Goal: Find specific page/section: Find specific page/section

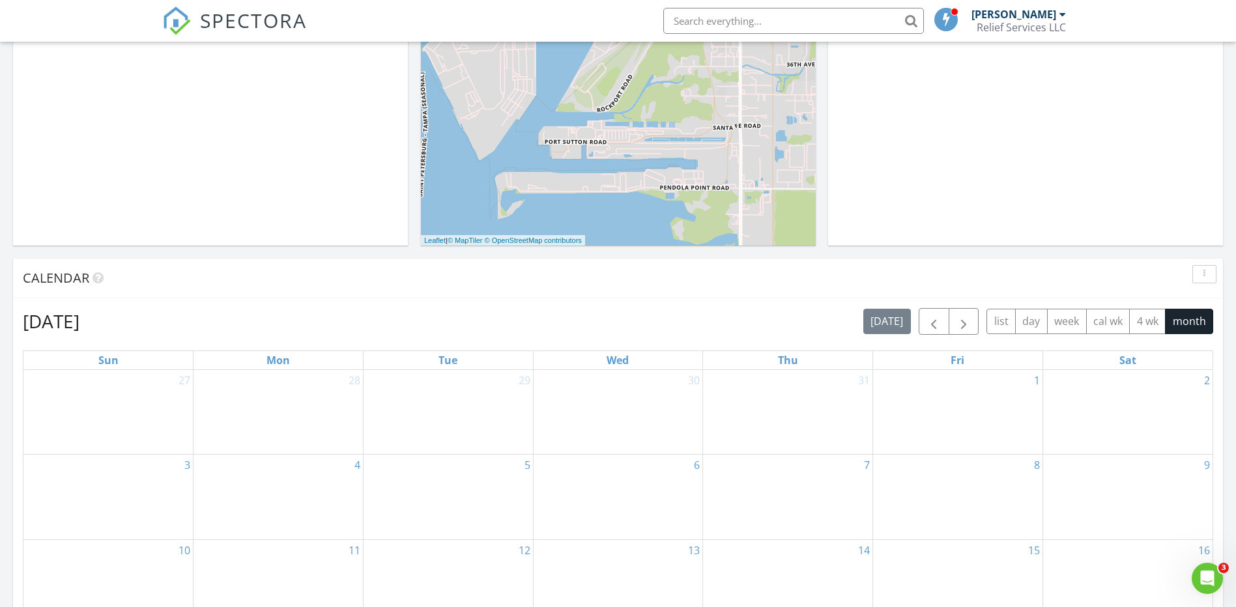
scroll to position [384, 0]
click at [79, 325] on h2 "August 2025" at bounding box center [51, 322] width 57 height 26
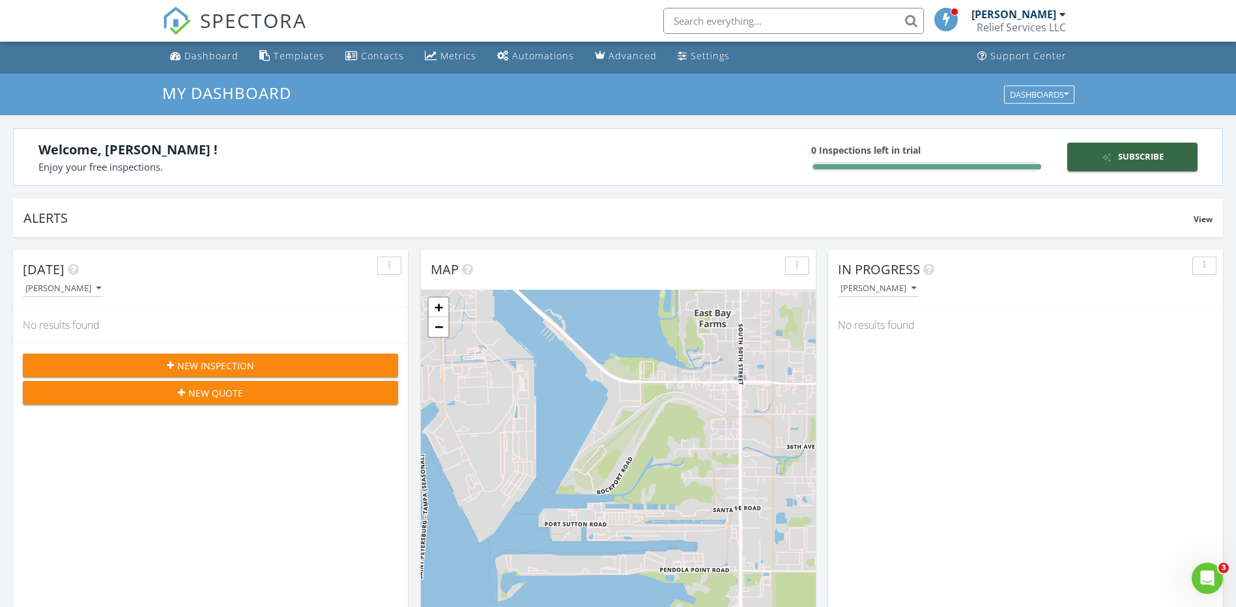
scroll to position [0, 0]
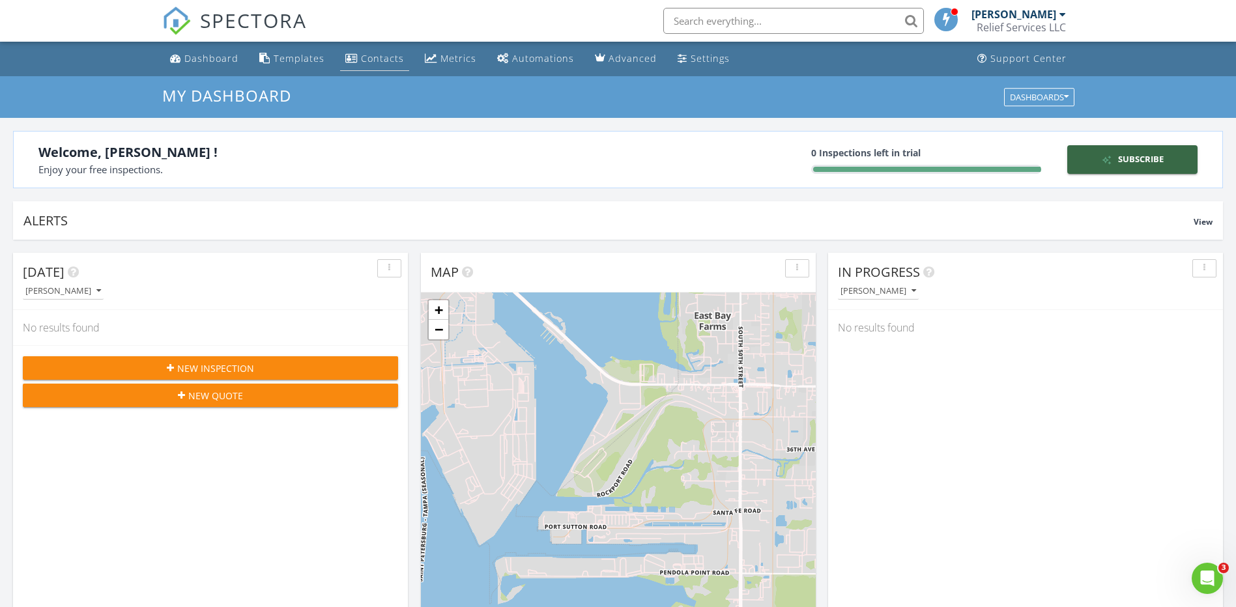
click at [377, 64] on div "Contacts" at bounding box center [382, 58] width 43 height 12
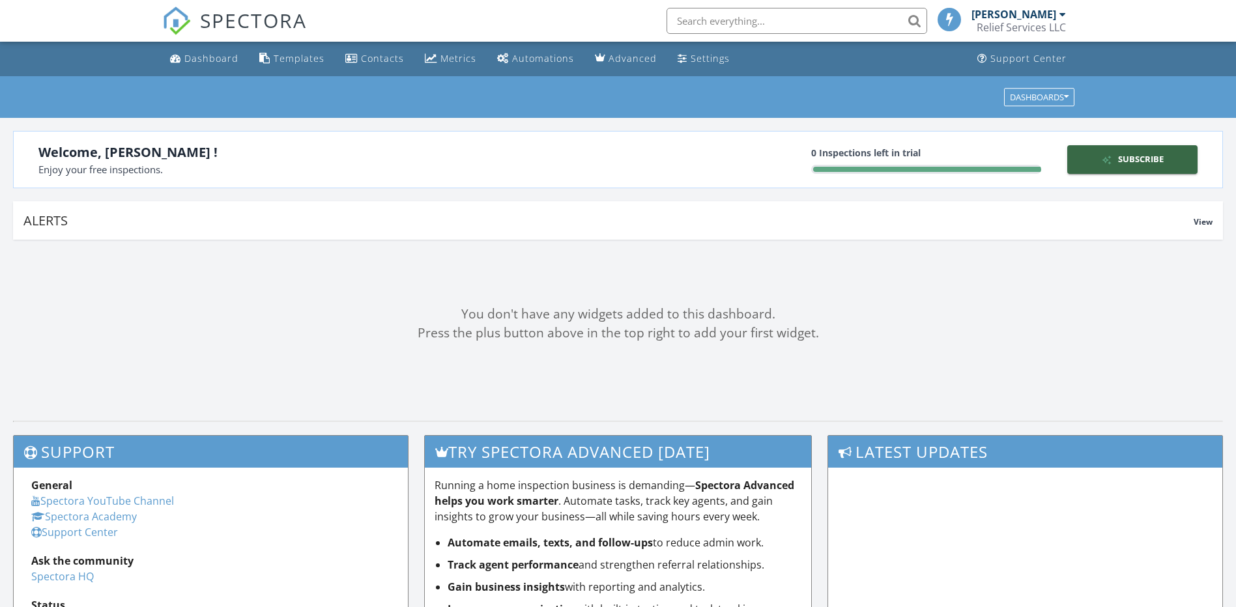
click at [846, 21] on input "text" at bounding box center [796, 21] width 261 height 26
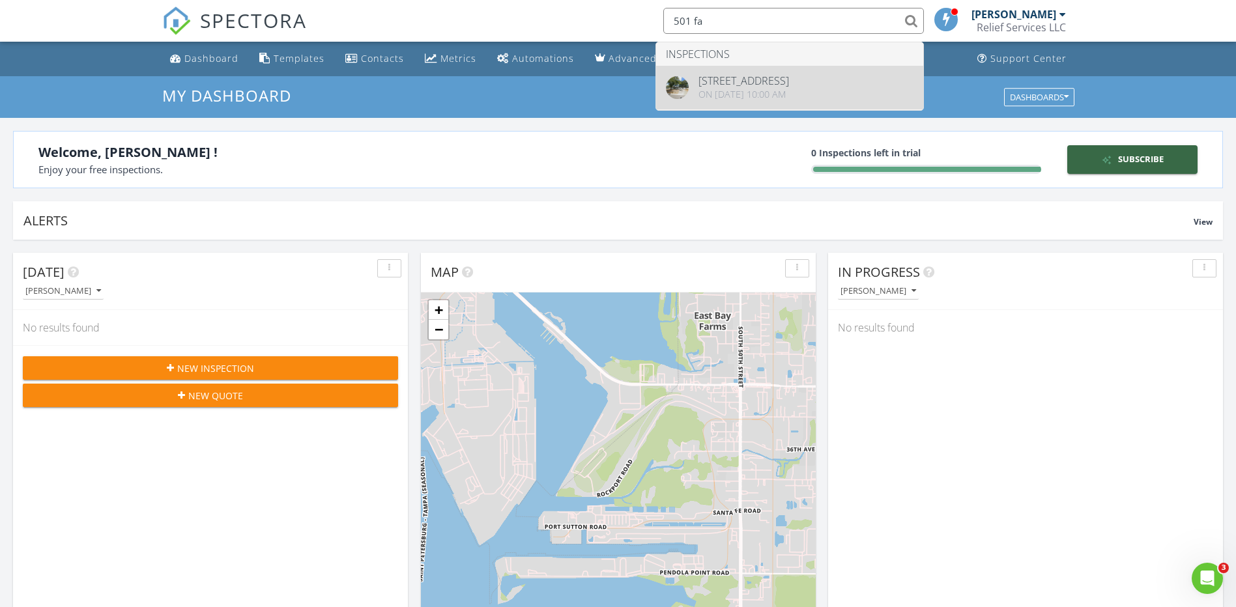
type input "501 fa"
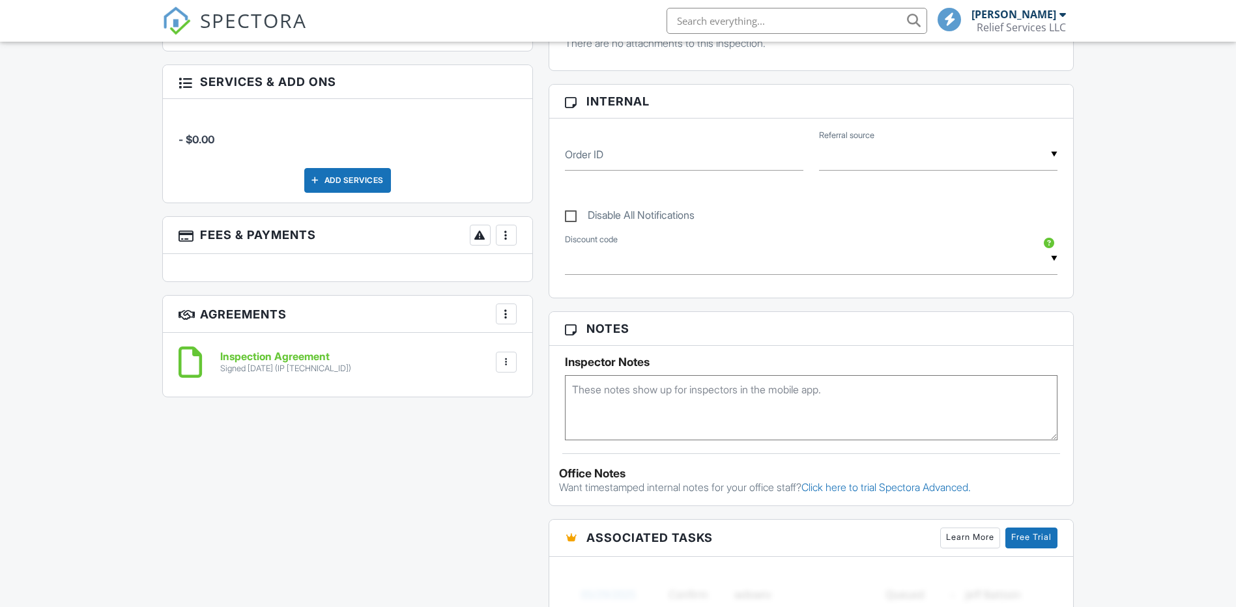
scroll to position [195, 0]
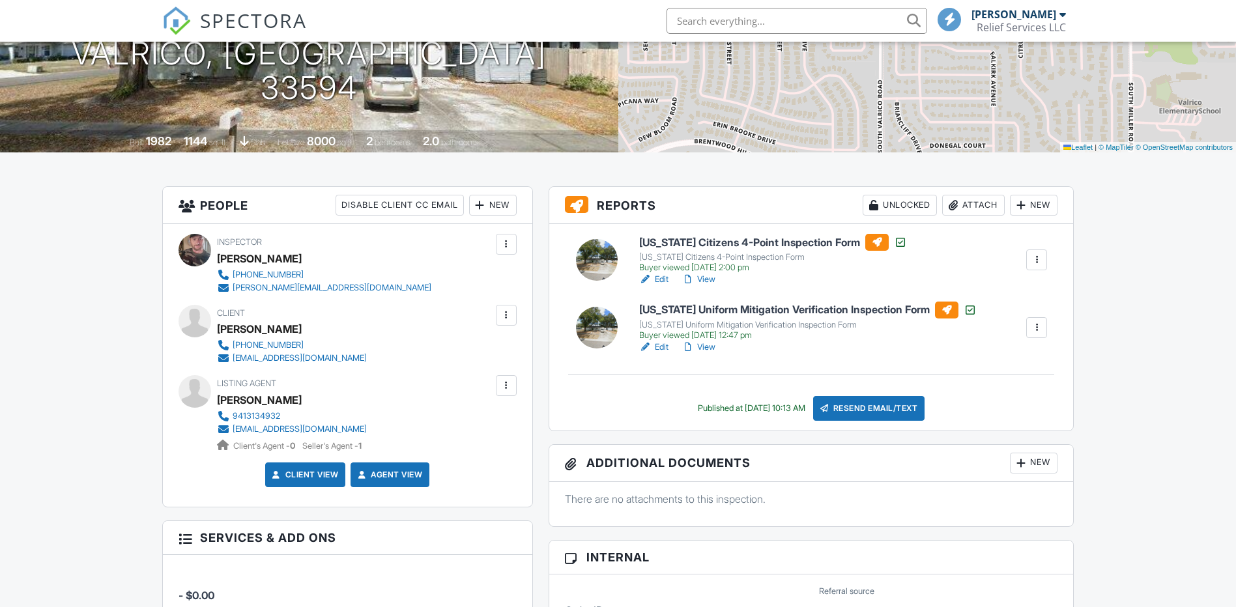
click at [689, 240] on h6 "[US_STATE] Citizens 4-Point Inspection Form" at bounding box center [773, 242] width 268 height 17
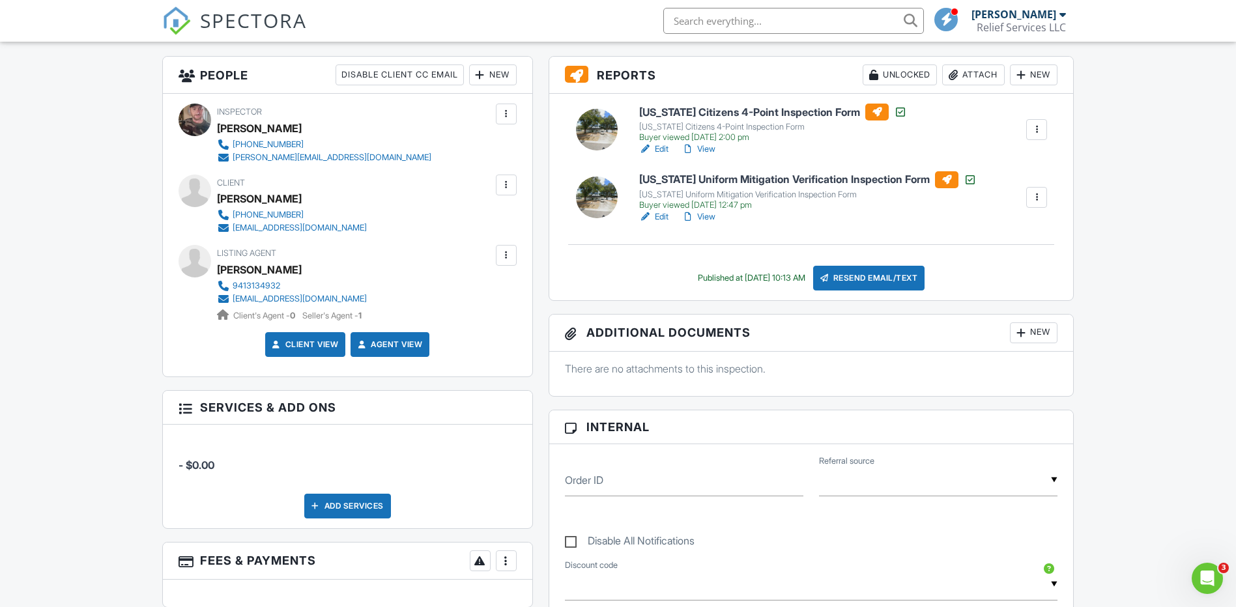
click at [662, 150] on link "Edit" at bounding box center [653, 149] width 29 height 13
